Goal: Task Accomplishment & Management: Manage account settings

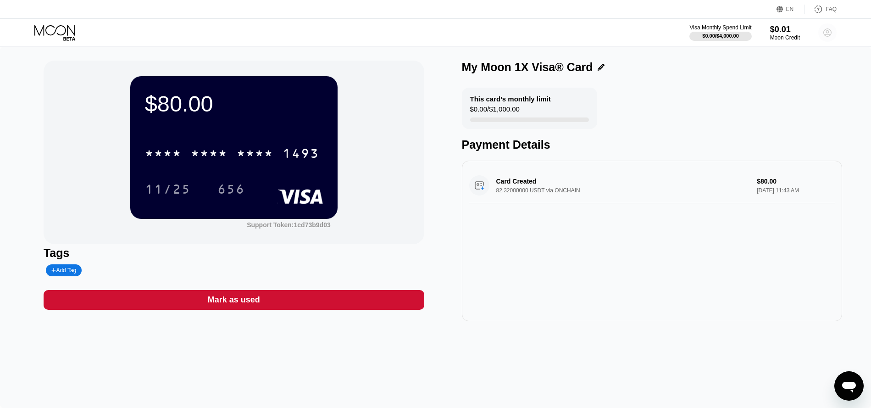
click at [826, 36] on icon at bounding box center [828, 33] width 8 height 8
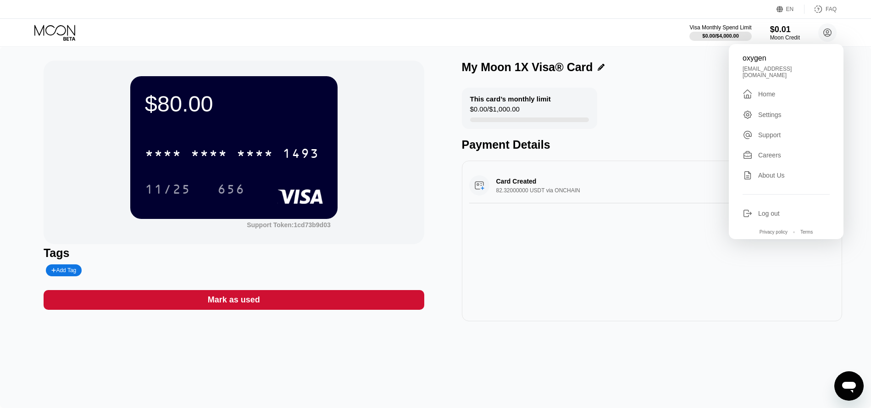
click at [786, 84] on div "oxygen [EMAIL_ADDRESS][DOMAIN_NAME]  Home Settings Support Careers About Us Lo…" at bounding box center [786, 141] width 115 height 195
click at [774, 90] on div "Home" at bounding box center [766, 93] width 17 height 7
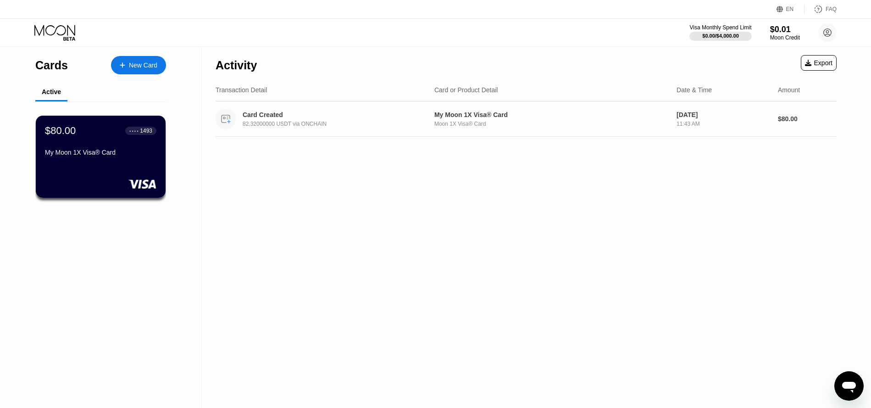
click at [270, 114] on div "Card Created" at bounding box center [331, 114] width 177 height 7
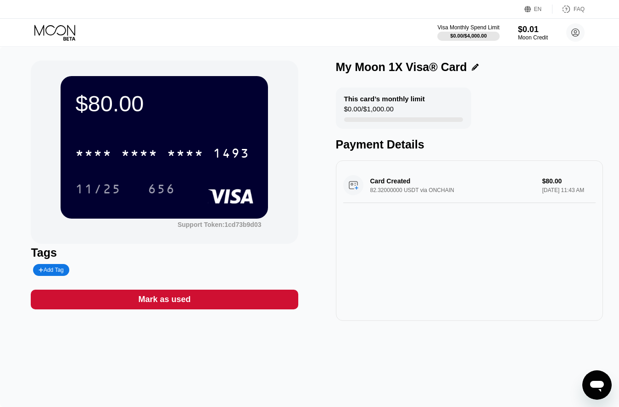
click at [231, 44] on div "Visa Monthly Spend Limit $0.00 / $4,000.00 $0.01 Moon Credit oxygen [EMAIL_ADDR…" at bounding box center [309, 33] width 619 height 28
